Goal: Find specific page/section: Find specific page/section

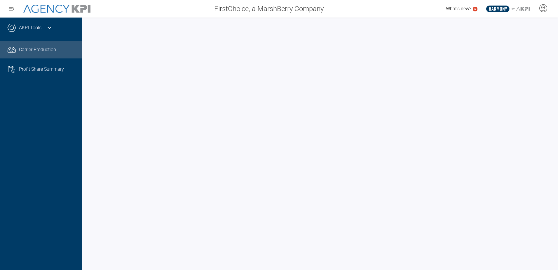
click at [30, 27] on link "AKPI Tools" at bounding box center [30, 27] width 22 height 7
